Goal: Task Accomplishment & Management: Manage account settings

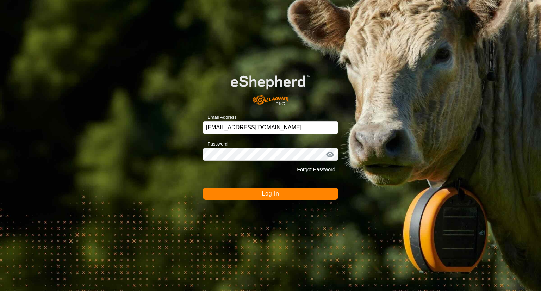
drag, startPoint x: 283, startPoint y: 197, endPoint x: 280, endPoint y: 194, distance: 4.0
click at [283, 195] on button "Log In" at bounding box center [270, 194] width 135 height 12
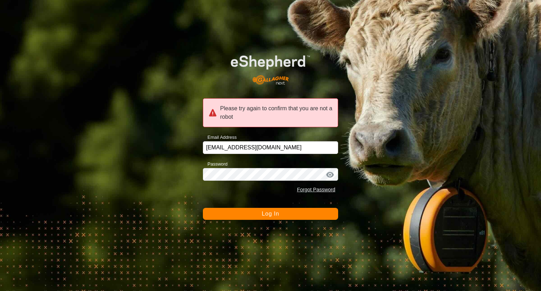
click at [262, 216] on span "Log In" at bounding box center [270, 214] width 17 height 6
click at [266, 212] on span "Log In" at bounding box center [270, 214] width 17 height 6
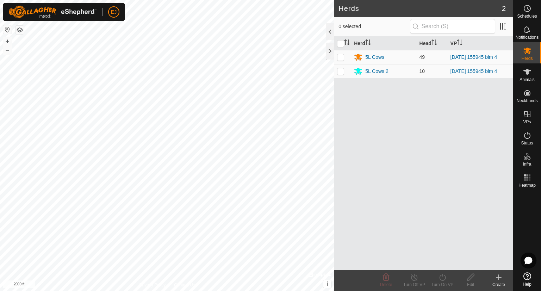
click at [365, 224] on div "Herds 2 0 selected Herd Head VP 5L Cows 49 [DATE] 155945 blm 4 5L Cows 2 10 [DA…" at bounding box center [256, 145] width 513 height 291
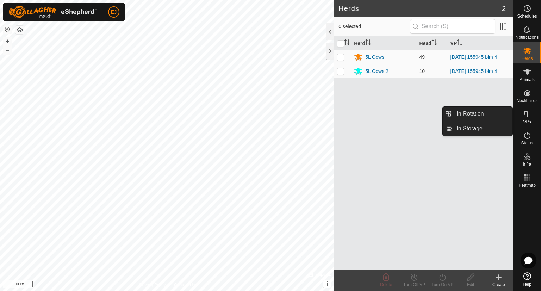
click at [526, 116] on icon at bounding box center [527, 114] width 8 height 8
click at [526, 115] on icon at bounding box center [527, 114] width 8 height 8
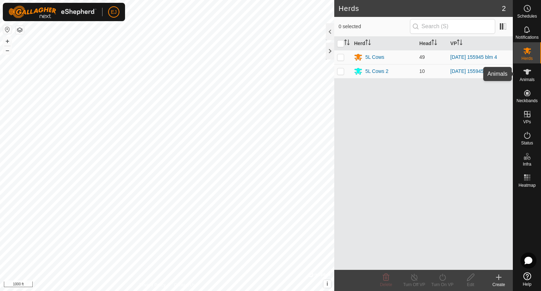
click at [528, 70] on icon at bounding box center [527, 72] width 8 height 6
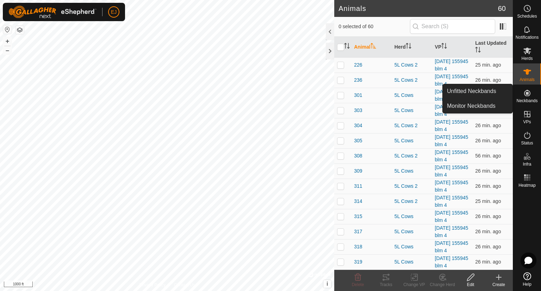
click at [525, 92] on icon at bounding box center [527, 93] width 6 height 6
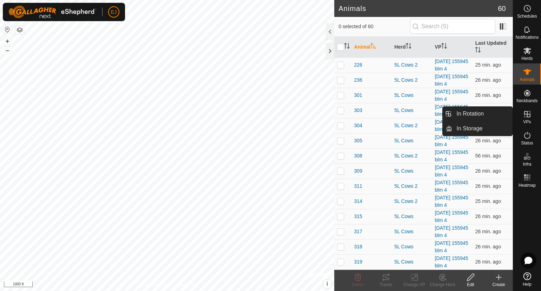
click at [526, 114] on icon at bounding box center [527, 114] width 6 height 6
click at [472, 114] on link "In Rotation" at bounding box center [482, 114] width 60 height 14
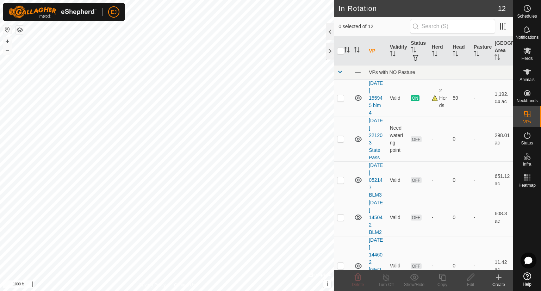
click at [502, 277] on icon at bounding box center [499, 277] width 8 height 8
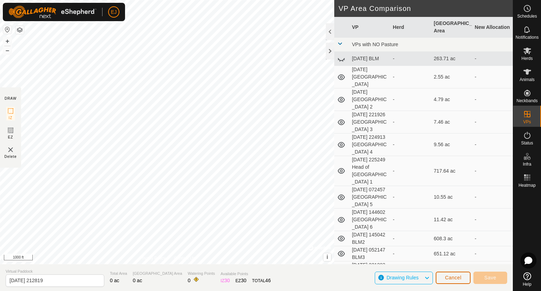
click at [450, 276] on span "Cancel" at bounding box center [453, 278] width 17 height 6
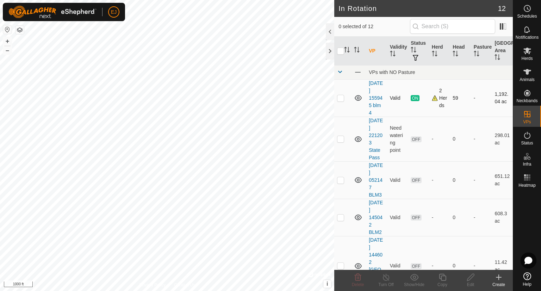
click at [392, 99] on td "Valid" at bounding box center [397, 97] width 21 height 37
click at [339, 97] on p-checkbox at bounding box center [340, 98] width 7 height 6
checkbox input "true"
click at [442, 277] on icon at bounding box center [442, 277] width 9 height 8
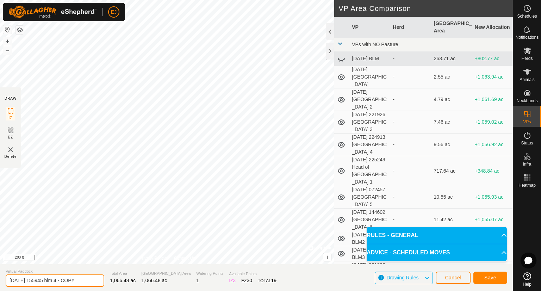
click at [66, 279] on input "[DATE] 155945 blm 4 - COPY" at bounding box center [55, 280] width 99 height 12
click at [87, 280] on input "[DATE] 155945 blm 5 - COPY" at bounding box center [55, 280] width 99 height 12
type input "[DATE] 155945 blm 5"
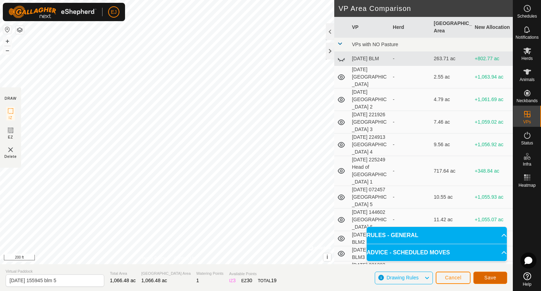
click at [493, 276] on span "Save" at bounding box center [490, 278] width 12 height 6
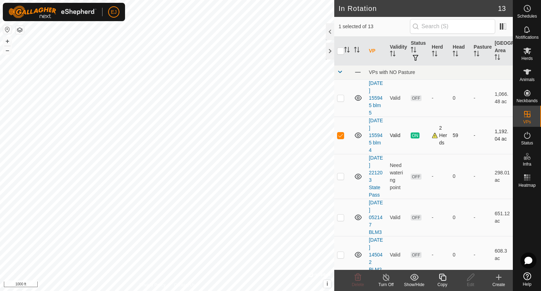
click at [341, 133] on p-checkbox at bounding box center [340, 135] width 7 height 6
checkbox input "false"
click at [339, 96] on p-checkbox at bounding box center [340, 98] width 7 height 6
click at [340, 98] on p-checkbox at bounding box center [340, 98] width 7 height 6
checkbox input "false"
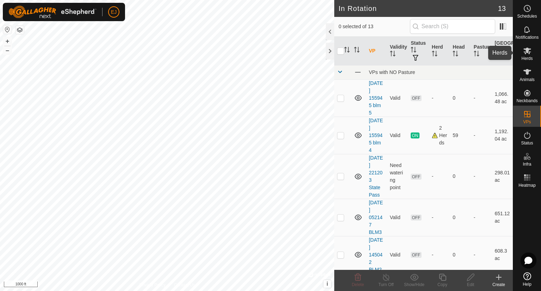
click at [528, 51] on icon at bounding box center [527, 51] width 8 height 7
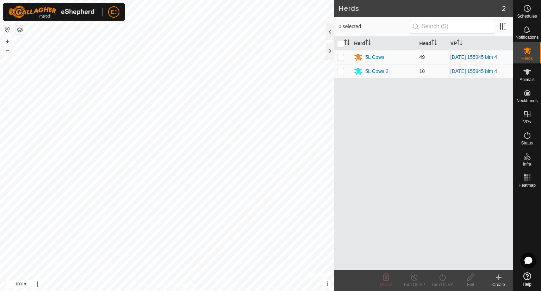
click at [340, 57] on p-checkbox at bounding box center [340, 57] width 7 height 6
click at [442, 281] on icon at bounding box center [442, 277] width 9 height 8
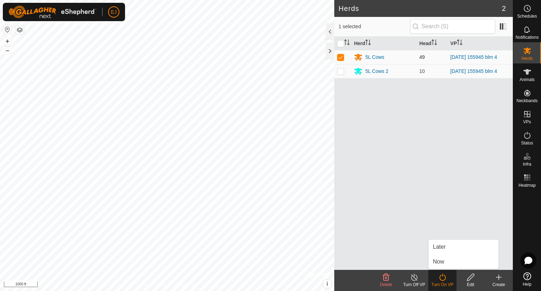
click at [340, 56] on p-checkbox at bounding box center [340, 57] width 7 height 6
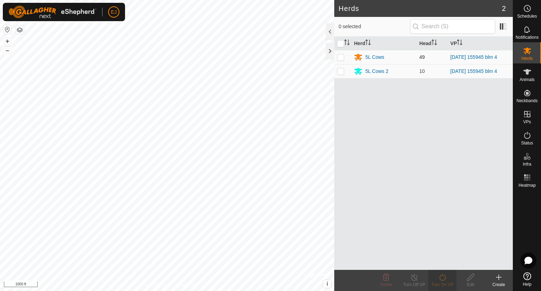
checkbox input "false"
click at [341, 71] on p-checkbox at bounding box center [340, 71] width 7 height 6
checkbox input "true"
click at [340, 57] on p-checkbox at bounding box center [340, 57] width 7 height 6
checkbox input "true"
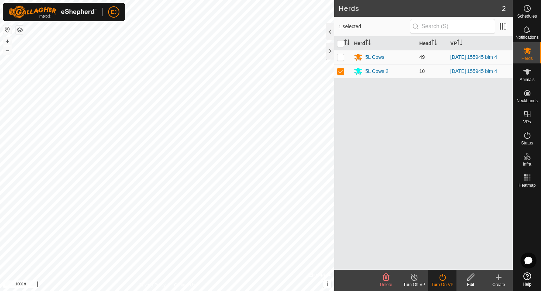
checkbox input "true"
click at [340, 41] on input "checkbox" at bounding box center [340, 43] width 7 height 7
checkbox input "false"
